Goal: Information Seeking & Learning: Check status

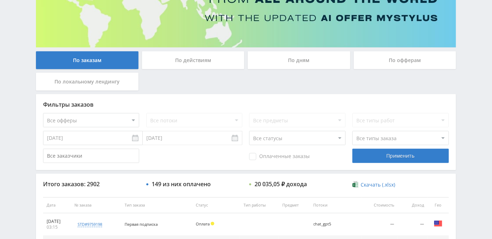
scroll to position [97, 0]
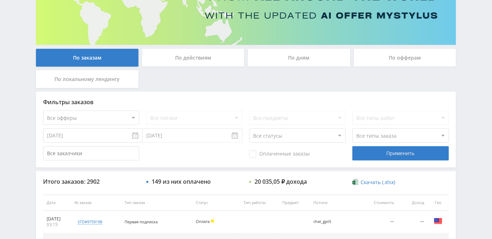
click at [101, 112] on select "Все офферы MyStylus MyStylus - Revshare Кэмп Studybay Автор24 Studybay [GEOGRAP…" at bounding box center [91, 117] width 96 height 14
select select "1"
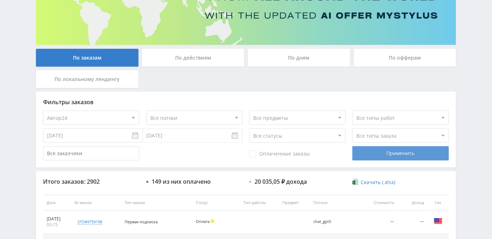
click at [395, 154] on div "Применить" at bounding box center [400, 153] width 96 height 14
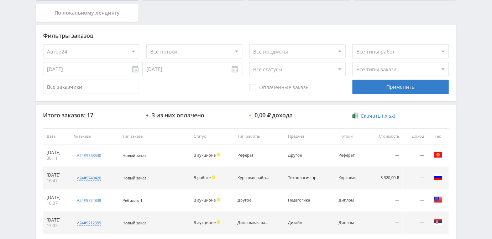
scroll to position [131, 0]
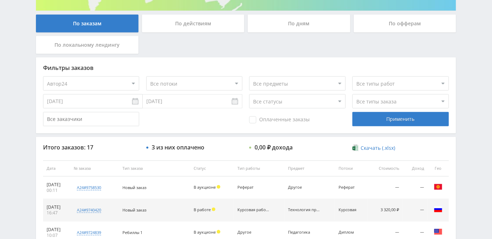
click at [58, 101] on input "[DATE]" at bounding box center [93, 101] width 100 height 14
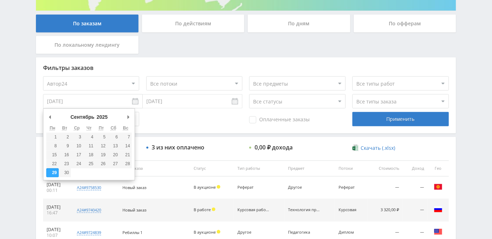
click at [136, 103] on input "[DATE]" at bounding box center [93, 101] width 100 height 14
type input "[DATE]"
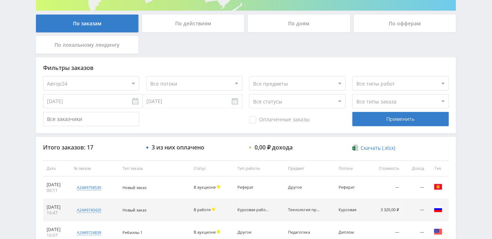
click at [176, 98] on input "[DATE]" at bounding box center [193, 101] width 100 height 14
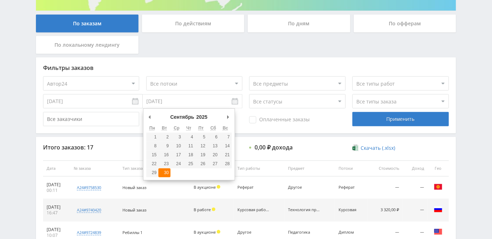
type input "[DATE]"
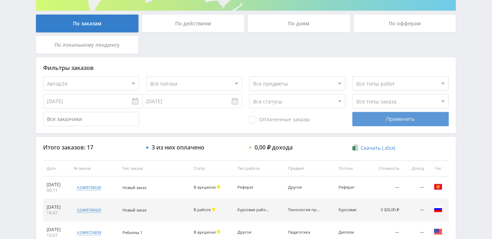
click at [393, 117] on div "Применить" at bounding box center [400, 119] width 96 height 14
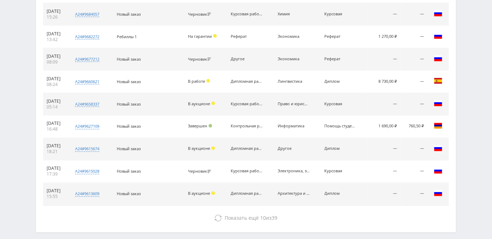
scroll to position [357, 0]
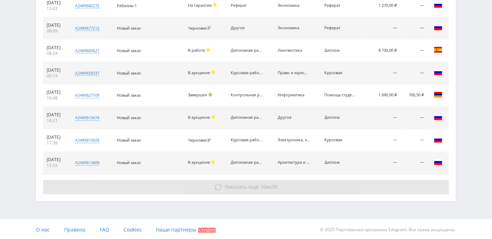
click at [219, 187] on icon at bounding box center [218, 186] width 7 height 7
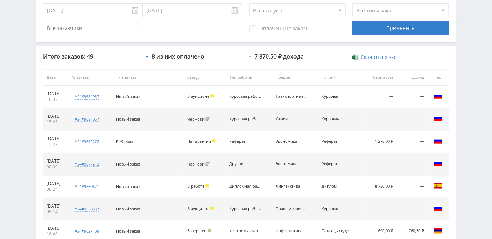
scroll to position [293, 0]
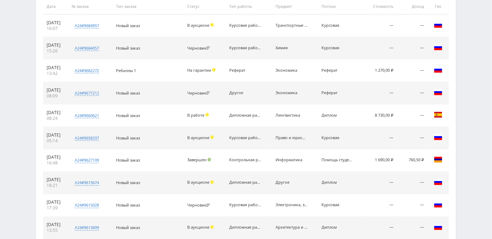
click at [10, 125] on div "Telegram-канал Инструменты База знаний Ваш менеджер: [PERSON_NAME] Online @edug…" at bounding box center [246, 118] width 492 height 822
click at [20, 86] on div "Telegram-канал Инструменты База знаний Ваш менеджер: [PERSON_NAME] Online @edug…" at bounding box center [246, 118] width 492 height 822
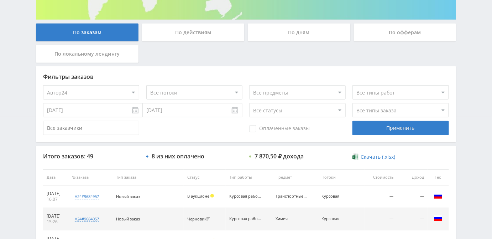
scroll to position [162, 0]
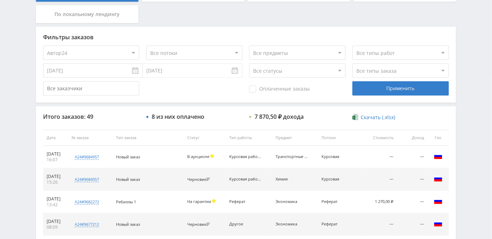
click at [135, 49] on select "Все офферы MyStylus MyStylus - Revshare Кэмп Studybay Автор24 Studybay [GEOGRAP…" at bounding box center [91, 53] width 96 height 14
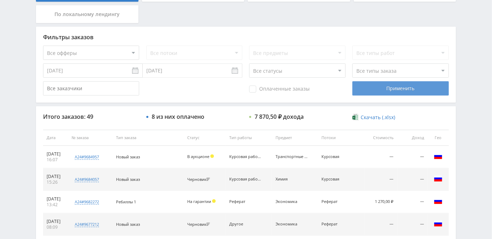
click at [386, 91] on div "Применить" at bounding box center [400, 88] width 96 height 14
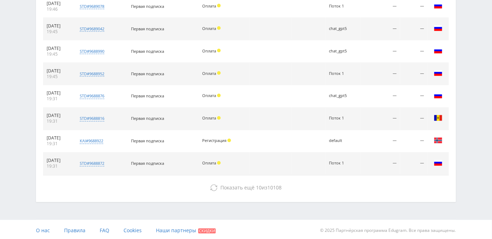
scroll to position [357, 0]
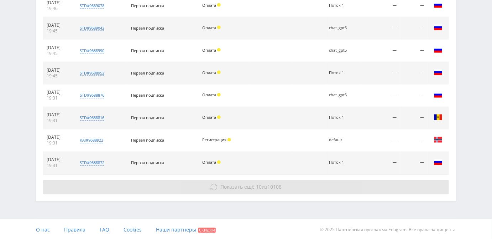
click at [248, 186] on span "Показать ещё" at bounding box center [238, 186] width 34 height 7
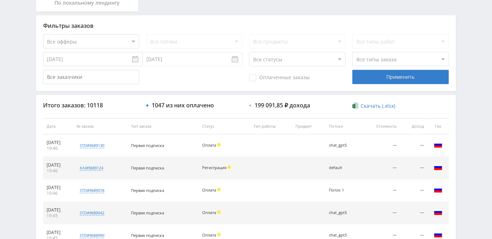
scroll to position [163, 0]
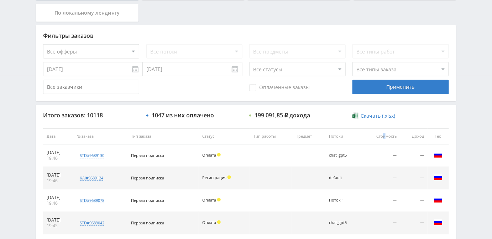
drag, startPoint x: 384, startPoint y: 138, endPoint x: 388, endPoint y: 136, distance: 4.0
click at [388, 136] on th "Стоимость" at bounding box center [380, 136] width 39 height 16
click at [372, 67] on select "Все типы заказа [PERSON_NAME] Новый заказ" at bounding box center [400, 69] width 96 height 14
click at [470, 74] on div "Telegram-канал Инструменты База знаний Ваш менеджер: [PERSON_NAME] Online @edug…" at bounding box center [246, 136] width 492 height 598
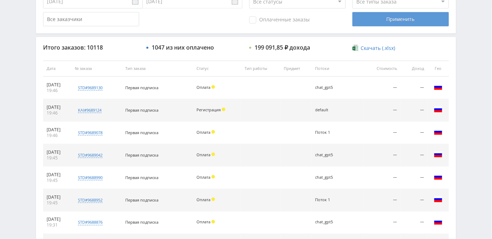
scroll to position [195, 0]
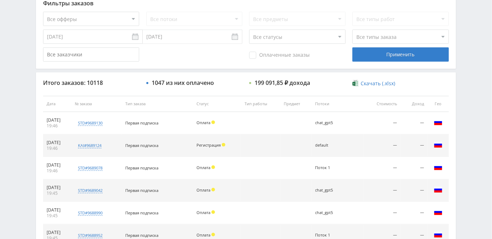
click at [389, 104] on th "Стоимость" at bounding box center [382, 104] width 37 height 16
click at [469, 108] on div "Telegram-канал Инструменты База знаний Ваш менеджер: [PERSON_NAME] Online @edug…" at bounding box center [246, 216] width 492 height 822
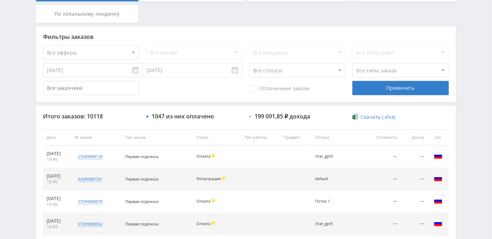
scroll to position [131, 0]
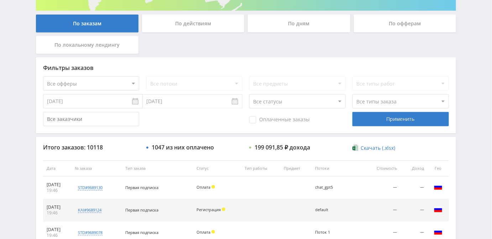
click at [253, 120] on span "Оплаченные заказы" at bounding box center [279, 119] width 61 height 7
click at [0, 0] on input "Оплаченные заказы" at bounding box center [0, 0] width 0 height 0
click at [379, 122] on div "Применить" at bounding box center [400, 119] width 96 height 14
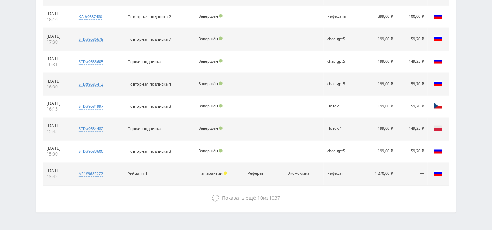
scroll to position [357, 0]
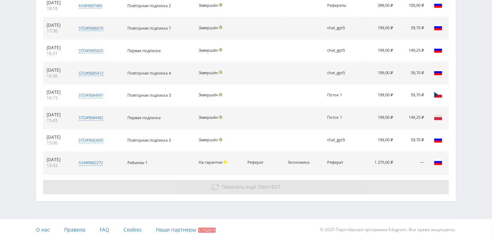
click at [270, 188] on span "1037" at bounding box center [274, 186] width 11 height 7
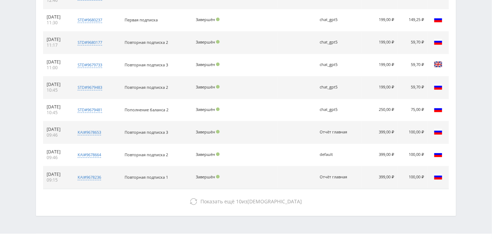
scroll to position [581, 0]
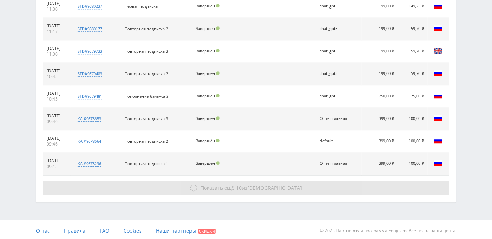
click at [235, 187] on span "Показать ещё" at bounding box center [217, 187] width 34 height 7
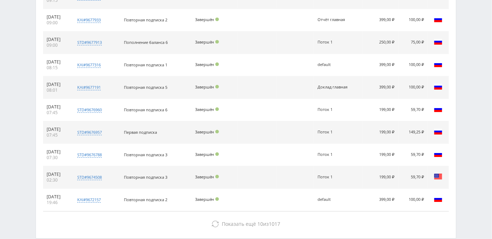
scroll to position [775, 0]
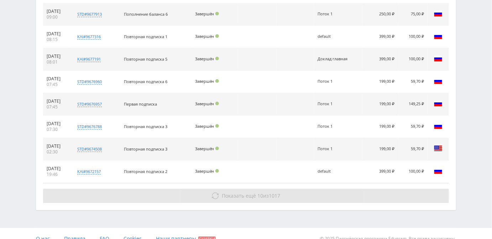
click at [235, 194] on span "Показать ещё" at bounding box center [239, 195] width 34 height 7
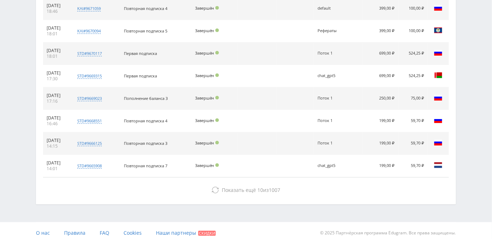
scroll to position [1005, 0]
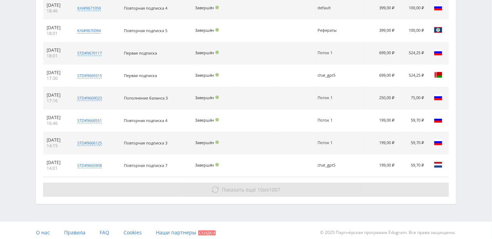
click at [238, 187] on span "Показать ещё" at bounding box center [239, 189] width 34 height 7
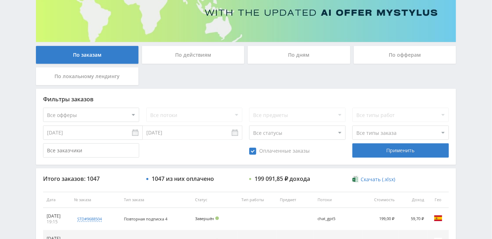
scroll to position [131, 0]
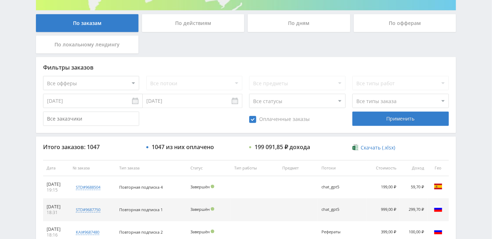
click at [372, 147] on span "Скачать (.xlsx)" at bounding box center [378, 148] width 35 height 6
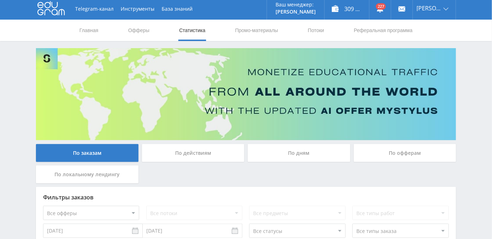
scroll to position [0, 0]
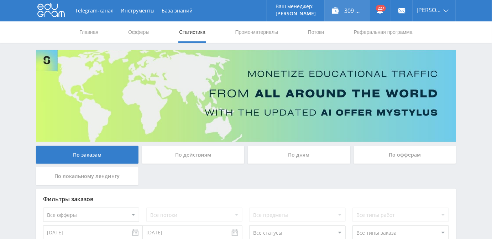
click at [355, 10] on div "309 690,00 ₽" at bounding box center [347, 10] width 44 height 21
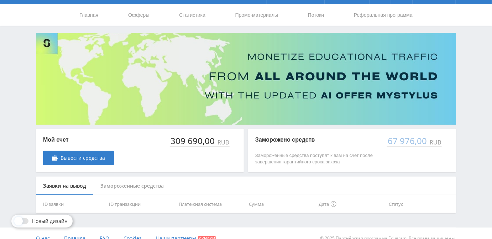
scroll to position [26, 0]
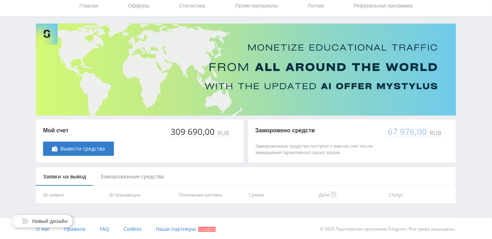
click at [195, 132] on div "309 690,00" at bounding box center [193, 131] width 46 height 10
click at [196, 129] on div "309 690,00" at bounding box center [193, 131] width 46 height 10
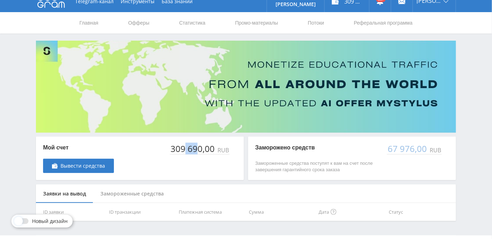
scroll to position [0, 0]
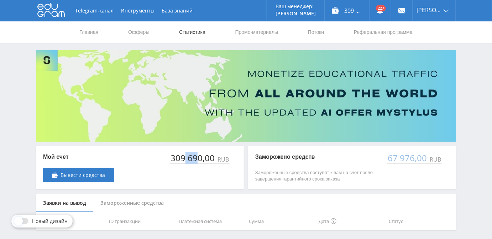
click at [188, 32] on link "Статистика" at bounding box center [192, 31] width 28 height 21
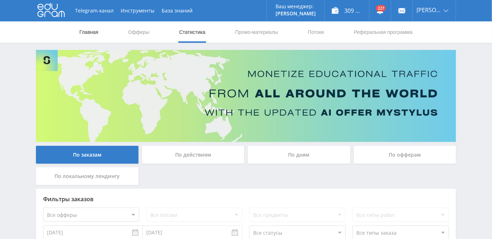
click at [98, 30] on link "Главная" at bounding box center [89, 31] width 20 height 21
click at [314, 33] on link "Потоки" at bounding box center [316, 31] width 18 height 21
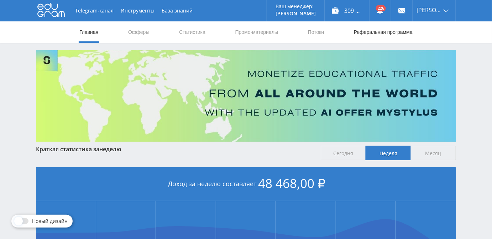
click at [388, 32] on link "Реферальная программа" at bounding box center [383, 31] width 60 height 21
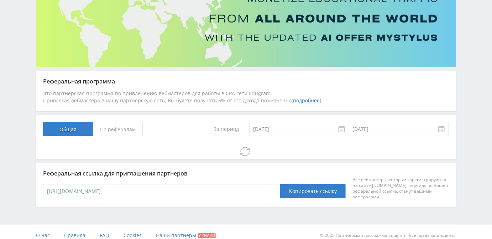
scroll to position [82, 0]
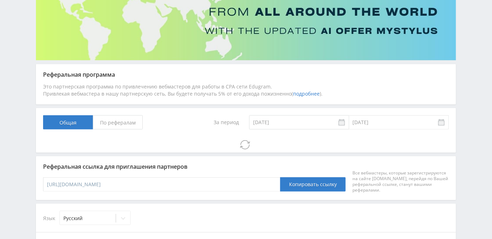
click at [120, 120] on span "По рефералам" at bounding box center [118, 122] width 50 height 14
click at [0, 0] on input "По рефералам" at bounding box center [0, 0] width 0 height 0
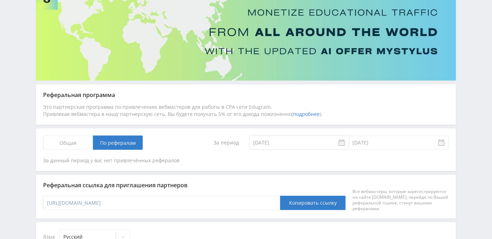
scroll to position [0, 0]
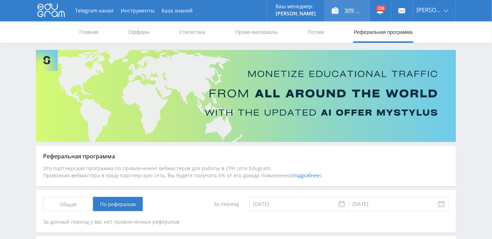
click at [356, 11] on div "309 690,00 ₽" at bounding box center [347, 10] width 44 height 21
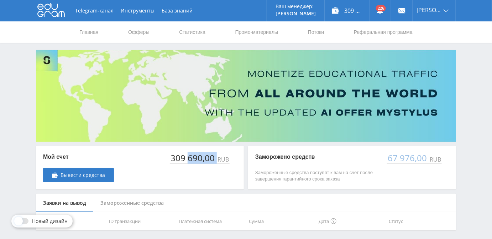
drag, startPoint x: 190, startPoint y: 159, endPoint x: 218, endPoint y: 157, distance: 28.2
click at [218, 157] on div "309 690,00 RUB" at bounding box center [200, 158] width 60 height 11
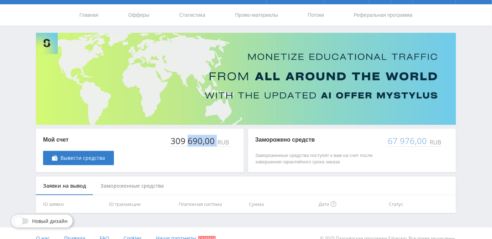
scroll to position [26, 0]
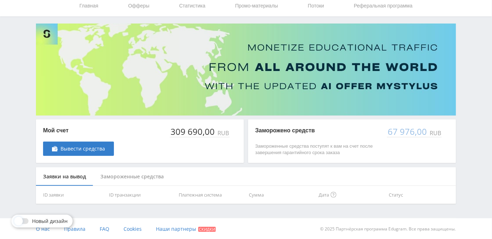
click at [221, 153] on div "309 690,00 RUB" at bounding box center [203, 140] width 67 height 29
click at [402, 133] on div "67 976,00" at bounding box center [407, 131] width 41 height 10
click at [324, 145] on p "Замороженные средства поступят к вам на счет после завершения гарантийного срок…" at bounding box center [317, 149] width 125 height 13
drag, startPoint x: 194, startPoint y: 128, endPoint x: 220, endPoint y: 132, distance: 27.0
click at [220, 129] on div "309 690,00 RUB" at bounding box center [200, 131] width 60 height 11
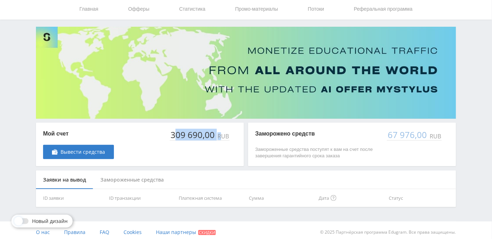
scroll to position [0, 0]
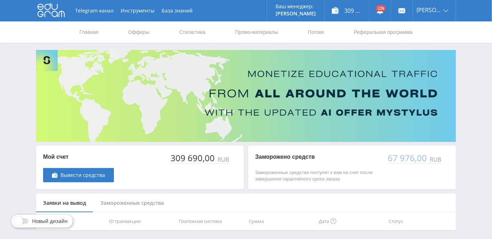
click at [283, 166] on div "Заморожено средств Замороженные средства поступят к вам на счет после завершени…" at bounding box center [321, 167] width 132 height 29
click at [183, 31] on link "Статистика" at bounding box center [192, 31] width 28 height 21
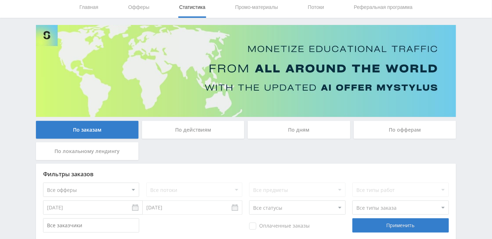
scroll to position [64, 0]
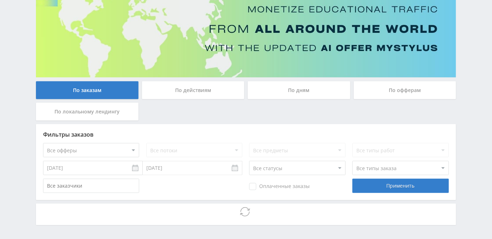
click at [396, 91] on div "По офферам" at bounding box center [405, 90] width 103 height 18
click at [0, 0] on input "По офферам" at bounding box center [0, 0] width 0 height 0
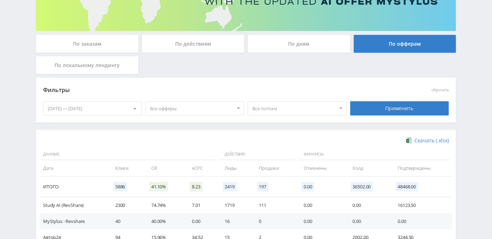
scroll to position [129, 0]
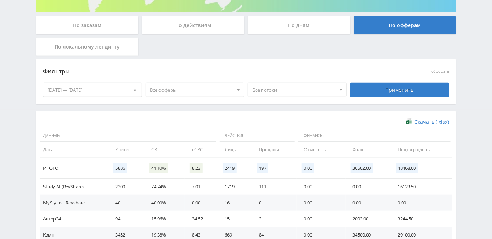
click at [89, 87] on div "30.09.2025 — 06.10.2025" at bounding box center [92, 90] width 98 height 14
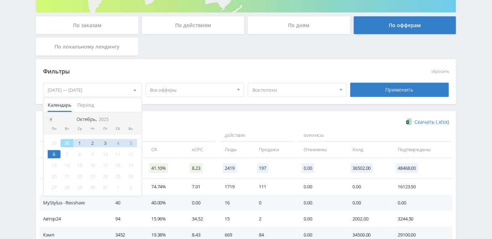
click at [52, 120] on div at bounding box center [51, 119] width 6 height 6
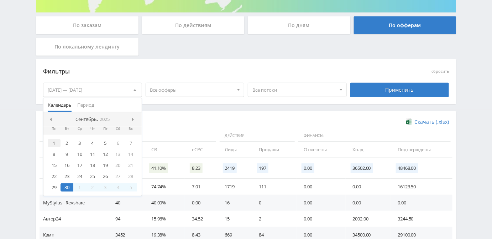
click at [52, 142] on div "1" at bounding box center [54, 143] width 13 height 8
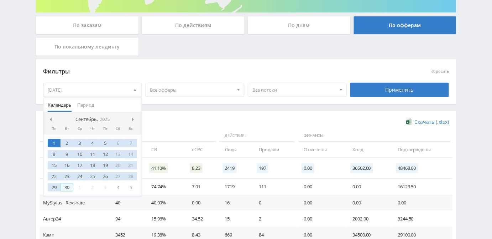
click at [66, 183] on div "30" at bounding box center [67, 187] width 13 height 8
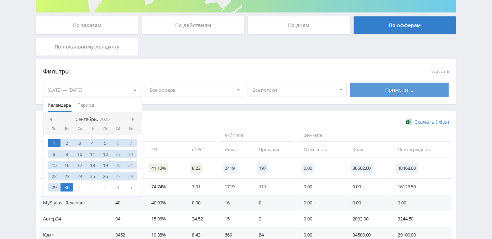
click at [400, 89] on div "Применить" at bounding box center [399, 90] width 99 height 14
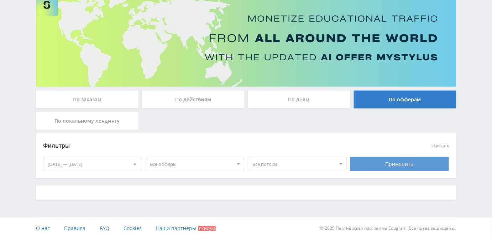
scroll to position [55, 0]
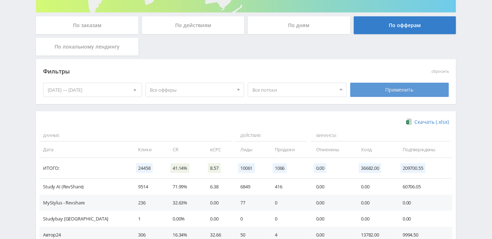
click at [381, 165] on td "36682.00" at bounding box center [375, 168] width 42 height 21
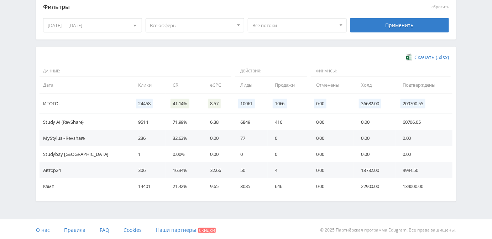
scroll to position [194, 0]
drag, startPoint x: 348, startPoint y: 168, endPoint x: 384, endPoint y: 169, distance: 36.0
click at [384, 169] on td "13782.00" at bounding box center [375, 170] width 42 height 16
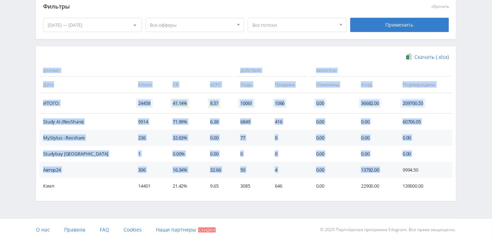
drag, startPoint x: 442, startPoint y: 169, endPoint x: 455, endPoint y: 169, distance: 12.5
click at [455, 169] on div "Скачать (.xlsx) Данные: Действия: Финансы: Дата Клики CR eCPC Лиды Продажи Отме…" at bounding box center [246, 123] width 420 height 154
click at [465, 195] on div "Telegram-канал Инструменты База знаний Ваш менеджер: [PERSON_NAME] Online @edug…" at bounding box center [246, 23] width 492 height 434
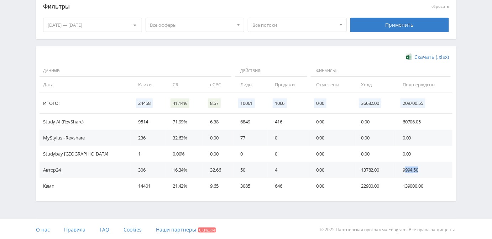
drag, startPoint x: 429, startPoint y: 171, endPoint x: 400, endPoint y: 172, distance: 29.2
click at [400, 172] on td "9994.50" at bounding box center [423, 170] width 57 height 16
click at [399, 171] on td "9994.50" at bounding box center [423, 170] width 57 height 16
drag, startPoint x: 395, startPoint y: 170, endPoint x: 434, endPoint y: 166, distance: 39.0
click at [434, 166] on td "9994.50" at bounding box center [423, 170] width 57 height 16
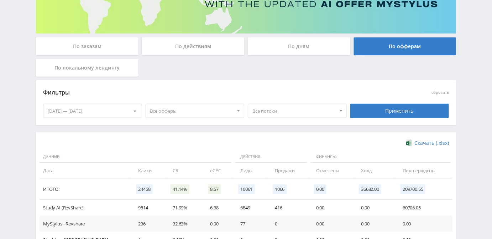
scroll to position [97, 0]
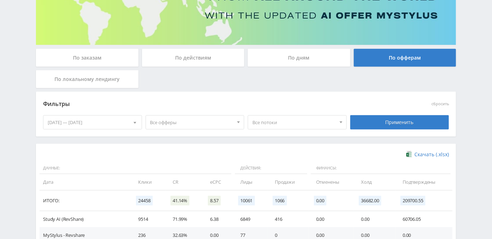
click at [288, 55] on div "По дням" at bounding box center [299, 58] width 103 height 18
click at [0, 0] on input "По дням" at bounding box center [0, 0] width 0 height 0
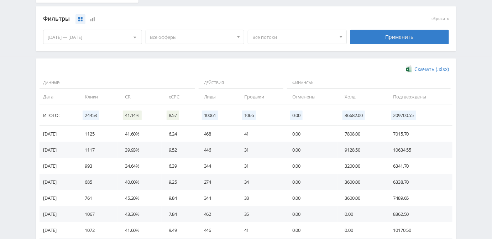
scroll to position [194, 0]
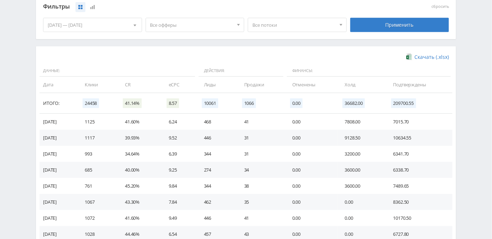
click at [49, 84] on td "Дата" at bounding box center [59, 85] width 38 height 16
click at [81, 27] on div "01.09.2025 — 30.09.2025" at bounding box center [92, 25] width 98 height 14
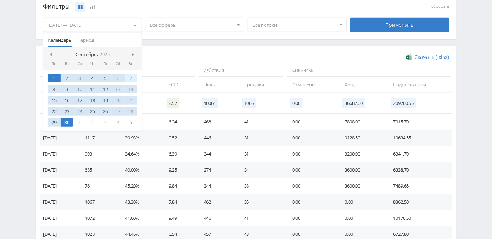
click at [127, 78] on div "7" at bounding box center [131, 78] width 13 height 8
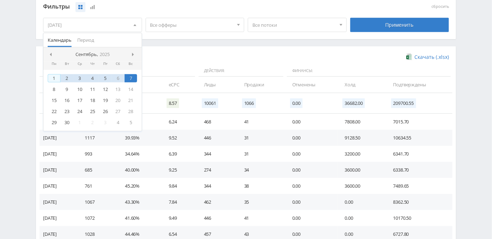
click at [55, 77] on div "1" at bounding box center [54, 78] width 13 height 8
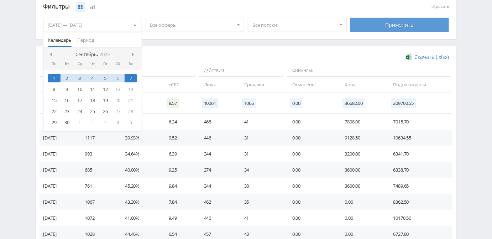
click at [387, 19] on div "Применить" at bounding box center [399, 25] width 99 height 14
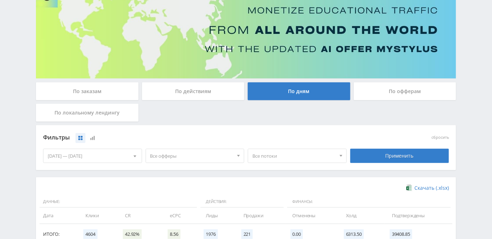
scroll to position [98, 0]
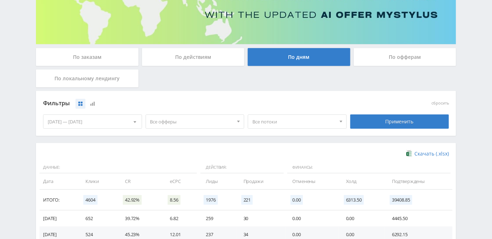
click at [72, 121] on div "01.09.2025 — 07.09.2025" at bounding box center [92, 122] width 98 height 14
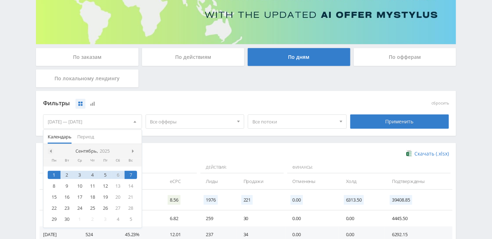
click at [51, 148] on div at bounding box center [51, 151] width 6 height 6
click at [105, 176] on div "1" at bounding box center [105, 175] width 13 height 8
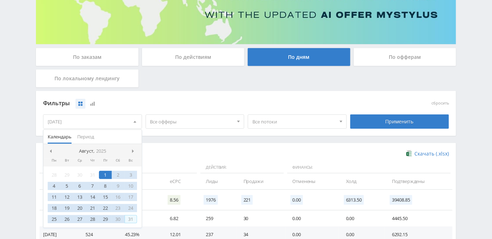
click at [136, 218] on div "31" at bounding box center [131, 219] width 13 height 8
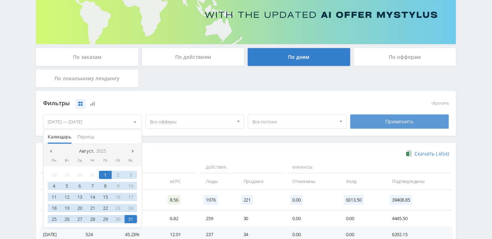
click at [377, 121] on div "Применить" at bounding box center [399, 121] width 99 height 14
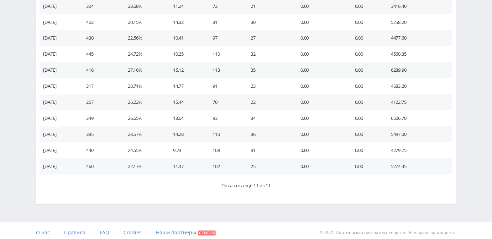
scroll to position [457, 0]
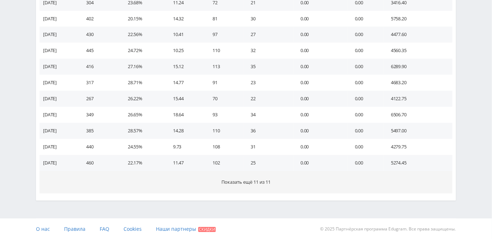
click at [242, 183] on span "Показать ещё 11 из 11" at bounding box center [245, 181] width 49 height 6
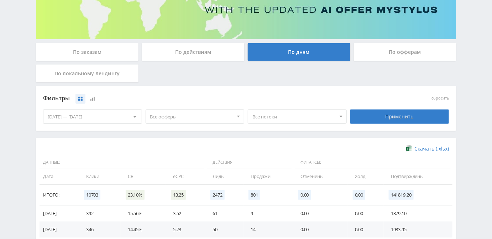
scroll to position [101, 0]
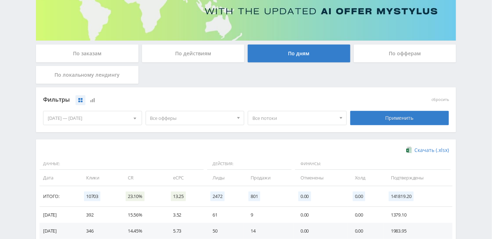
click at [382, 53] on div "По офферам" at bounding box center [405, 53] width 103 height 18
click at [0, 0] on input "По офферам" at bounding box center [0, 0] width 0 height 0
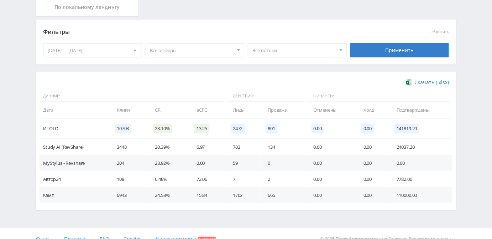
scroll to position [179, 0]
